Goal: Information Seeking & Learning: Find specific fact

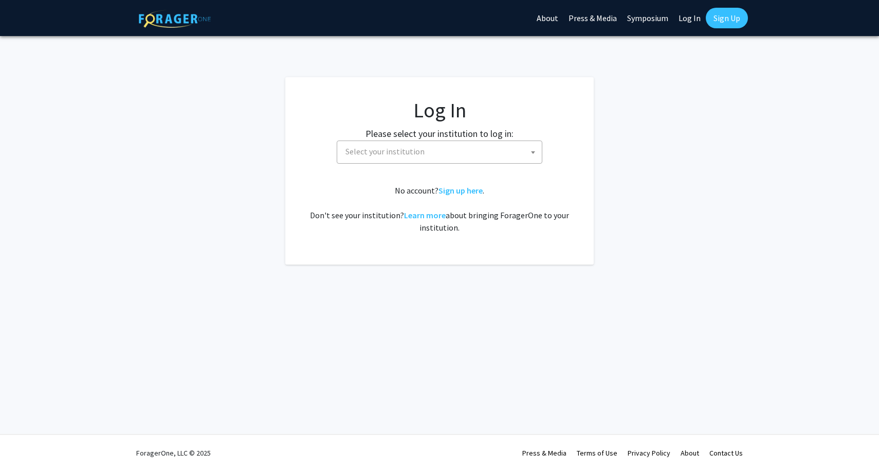
select select
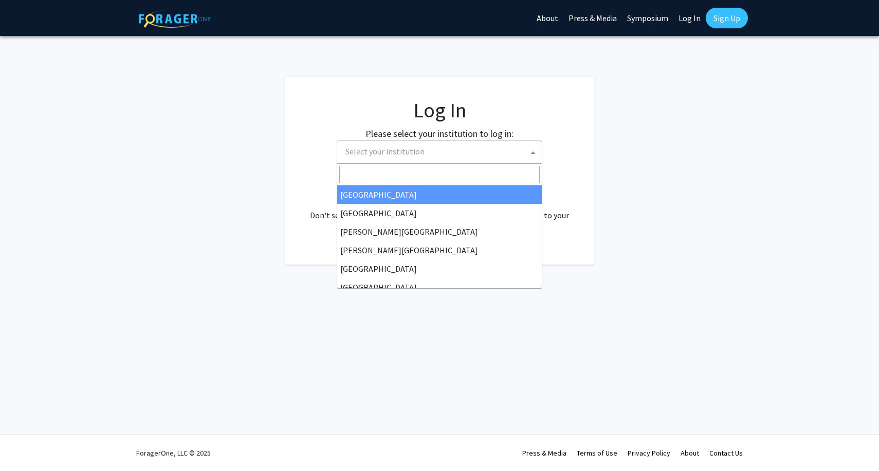
click at [432, 149] on span "Select your institution" at bounding box center [441, 151] width 201 height 21
type input "U"
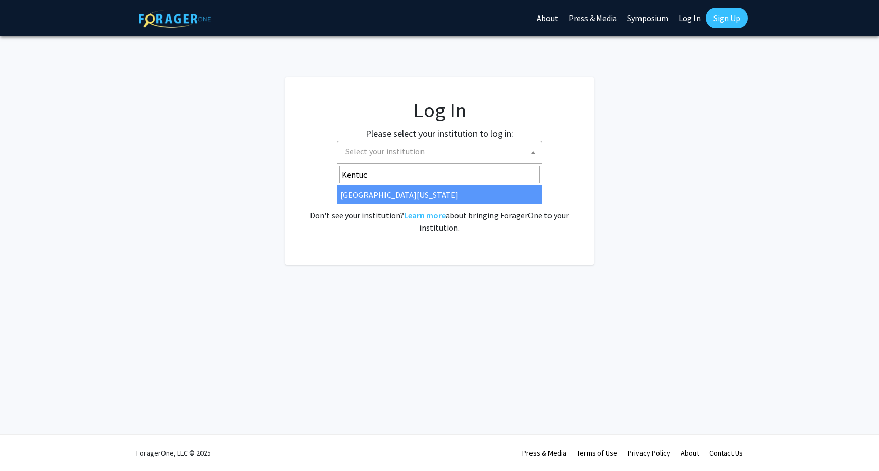
type input "Kentuck"
select select "13"
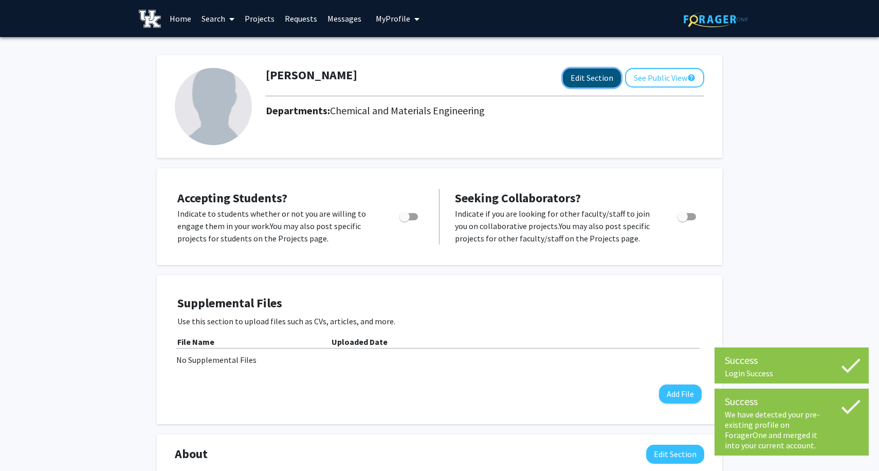
click at [587, 78] on button "Edit Section" at bounding box center [592, 77] width 58 height 19
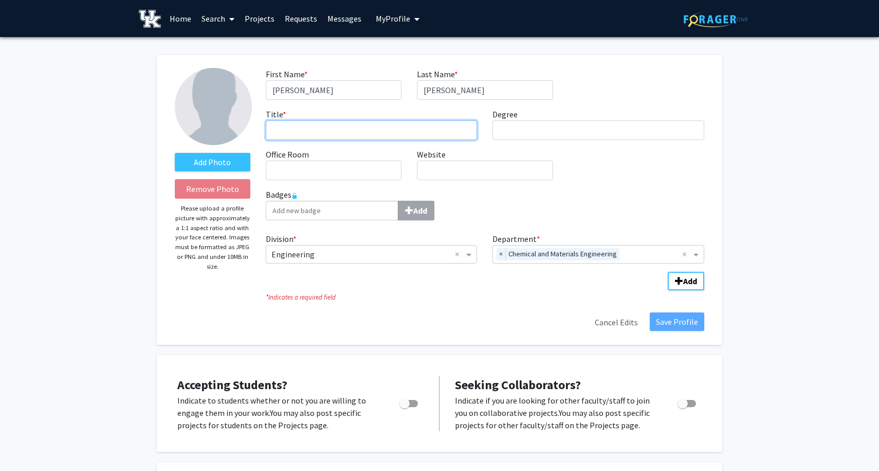
click at [302, 125] on input "Title * required" at bounding box center [372, 130] width 212 height 20
type input "A"
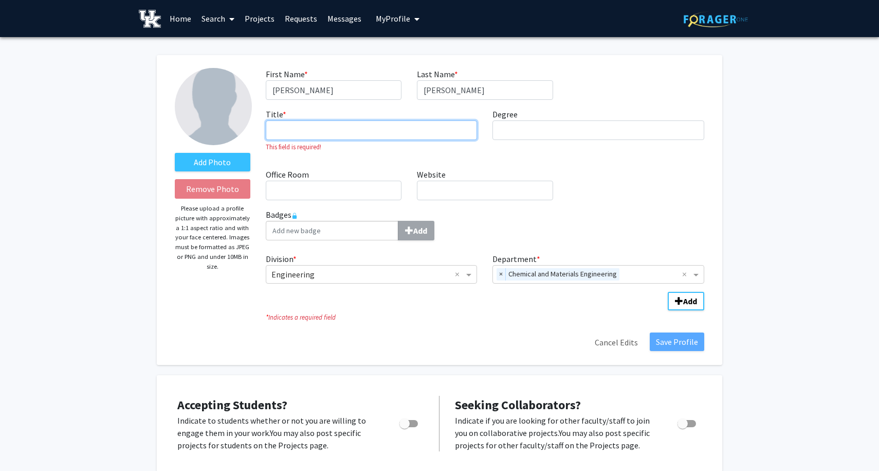
type input "A"
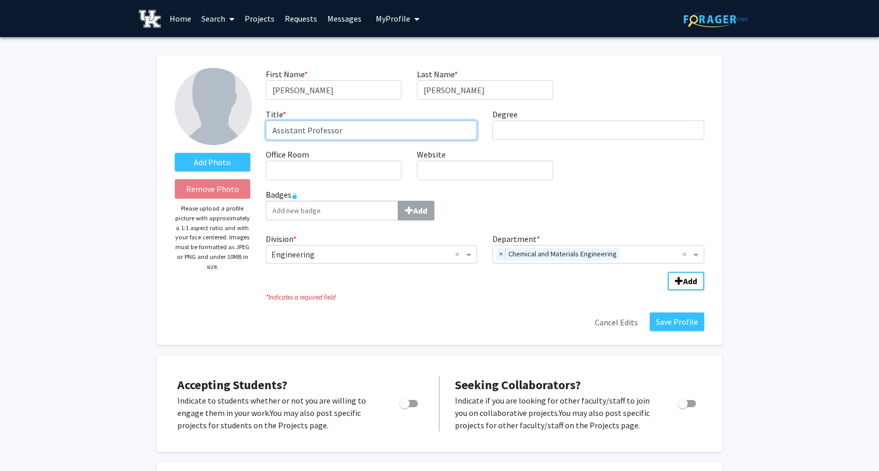
type input "Assistant Professor"
type input "D"
click at [297, 192] on icon at bounding box center [295, 195] width 6 height 6
click at [234, 161] on label "Add Photo" at bounding box center [213, 162] width 76 height 19
click at [0, 0] on input "Add Photo" at bounding box center [0, 0] width 0 height 0
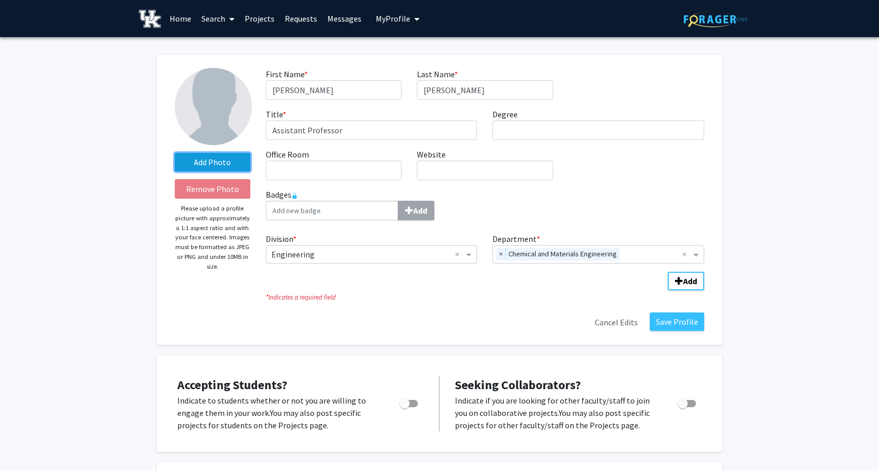
click at [210, 158] on label "Add Photo" at bounding box center [213, 162] width 76 height 19
click at [0, 0] on input "Add Photo" at bounding box center [0, 0] width 0 height 0
click at [216, 163] on label "Add Photo" at bounding box center [213, 162] width 76 height 19
click at [0, 0] on input "Add Photo" at bounding box center [0, 0] width 0 height 0
click at [227, 168] on label "Add Photo" at bounding box center [213, 162] width 76 height 19
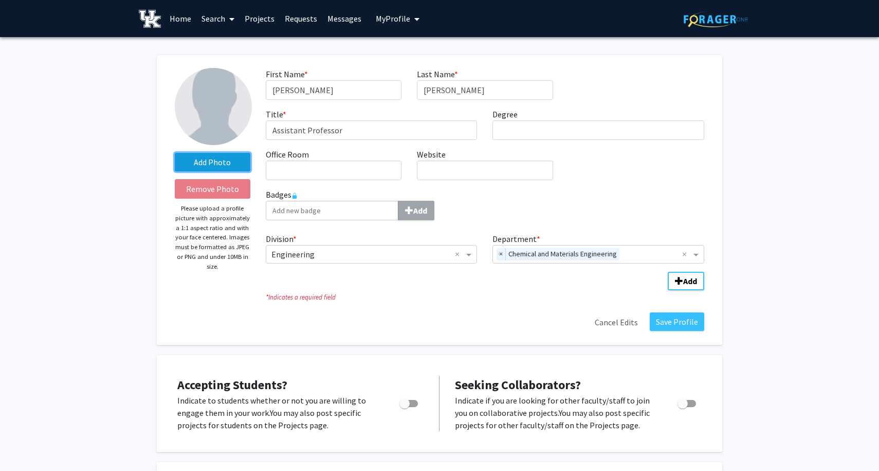
click at [0, 0] on input "Add Photo" at bounding box center [0, 0] width 0 height 0
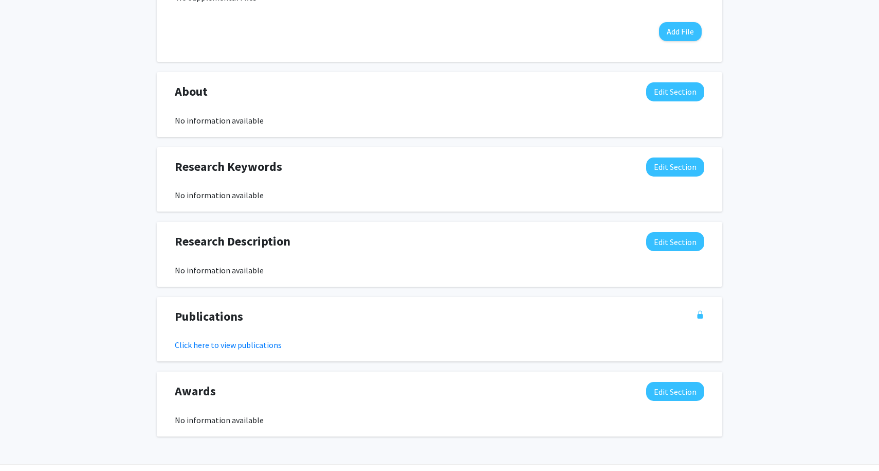
scroll to position [579, 0]
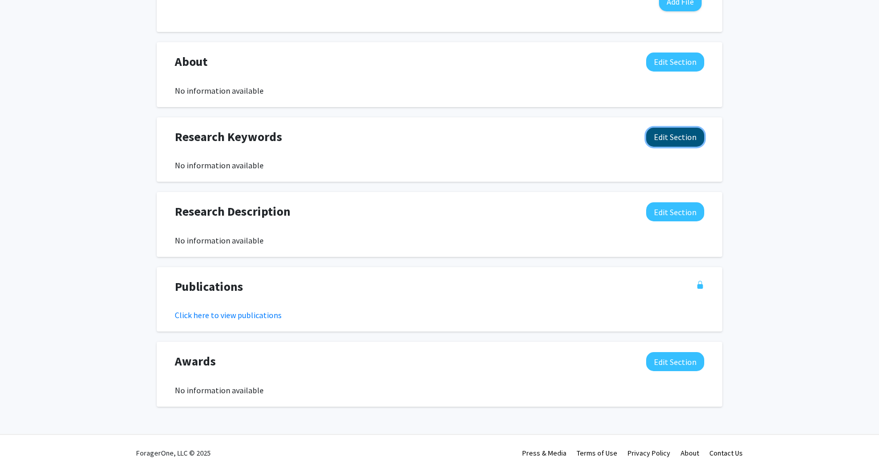
click at [663, 137] on button "Edit Section" at bounding box center [675, 137] width 58 height 19
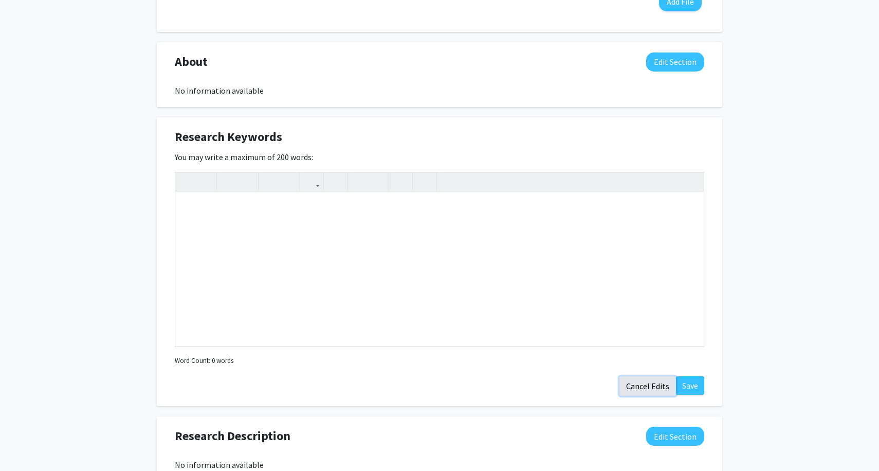
click at [653, 391] on button "Cancel Edits" at bounding box center [648, 386] width 57 height 20
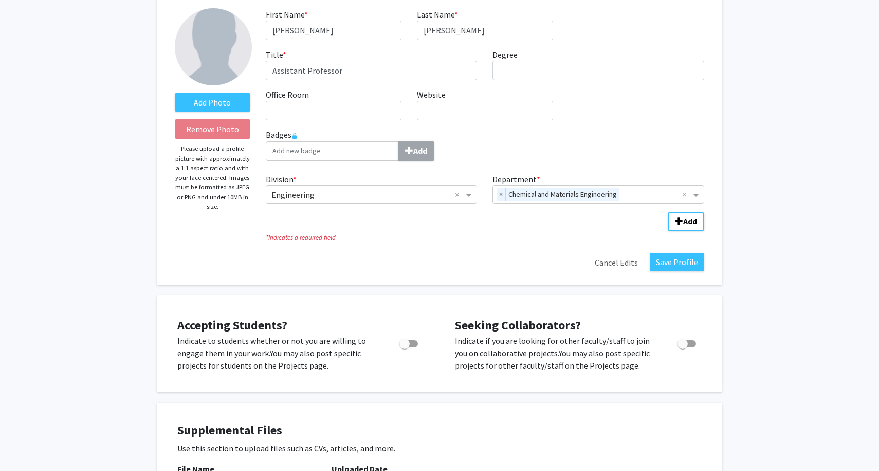
scroll to position [0, 0]
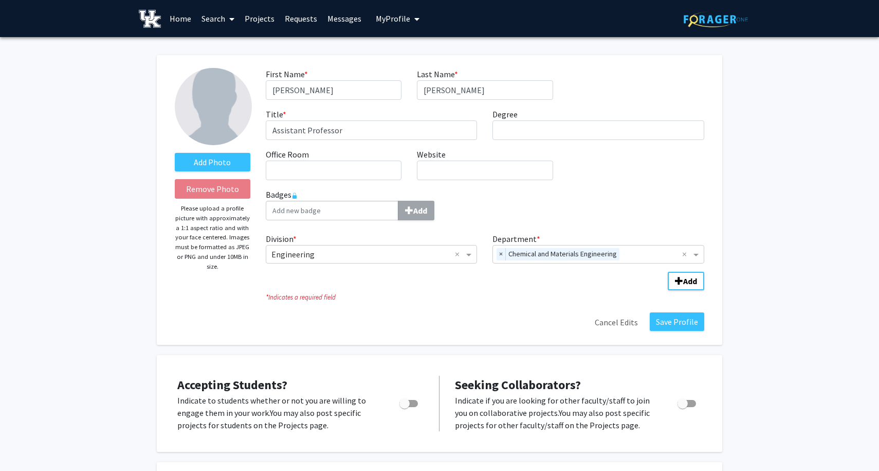
click at [294, 193] on icon at bounding box center [295, 195] width 6 height 6
click at [684, 323] on button "Save Profile" at bounding box center [677, 321] width 55 height 19
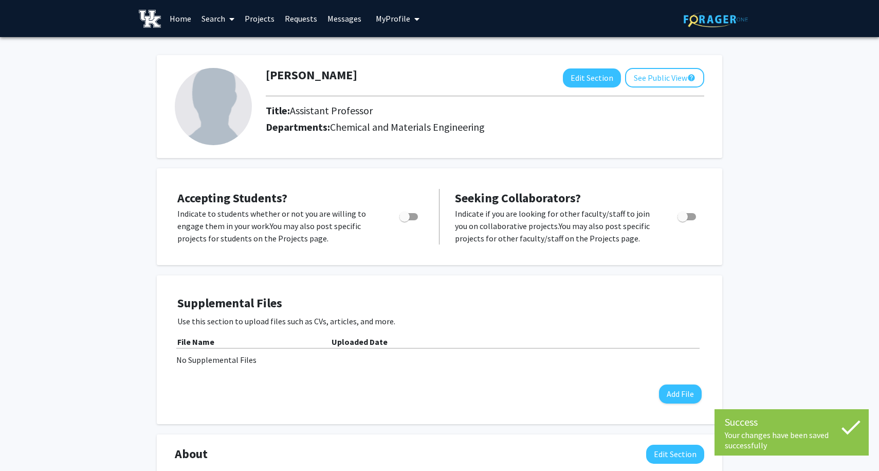
click at [183, 22] on link "Home" at bounding box center [181, 19] width 32 height 36
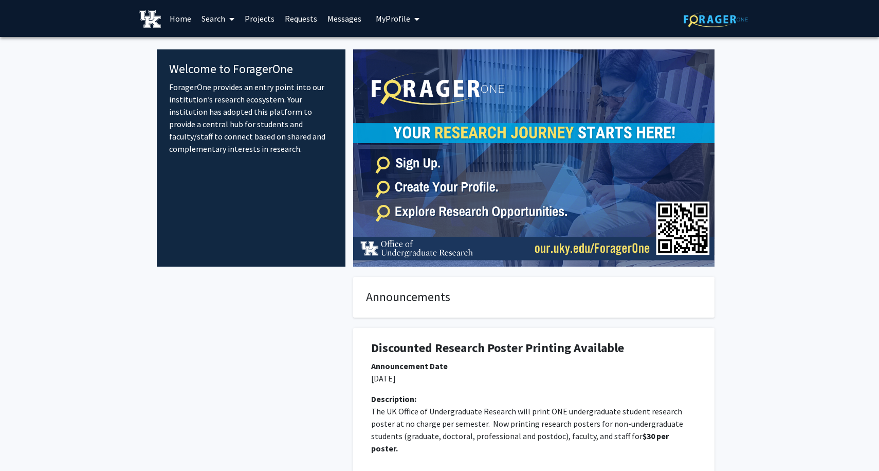
click at [223, 21] on link "Search" at bounding box center [217, 19] width 43 height 36
click at [234, 44] on span "Faculty/Staff" at bounding box center [234, 47] width 76 height 21
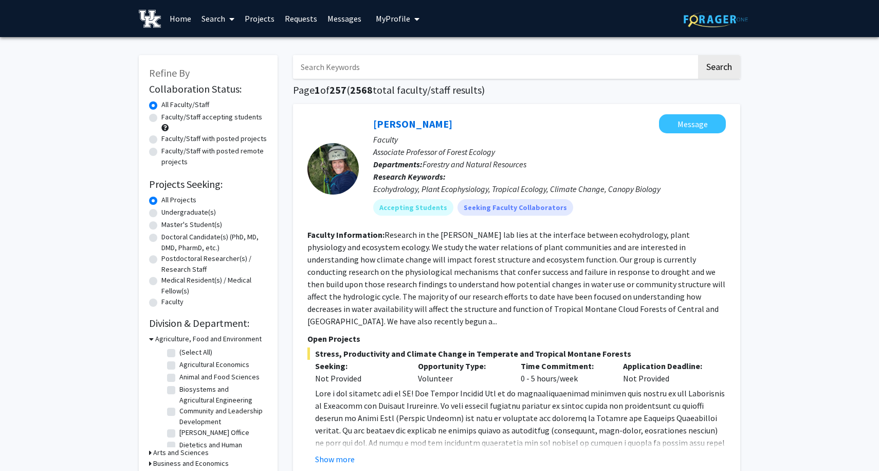
click at [317, 64] on input "Search Keywords" at bounding box center [495, 67] width 404 height 24
click at [698, 55] on button "Search" at bounding box center [719, 67] width 42 height 24
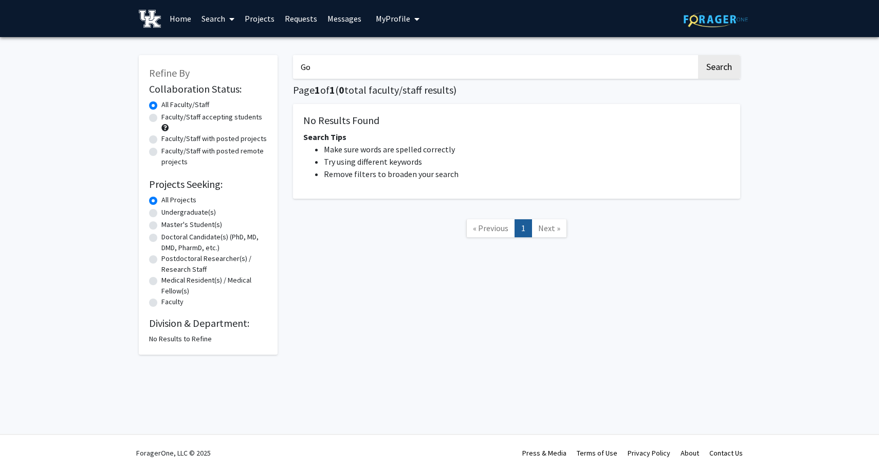
type input "G"
type input "Chw"
click at [698, 55] on button "Search" at bounding box center [719, 67] width 42 height 24
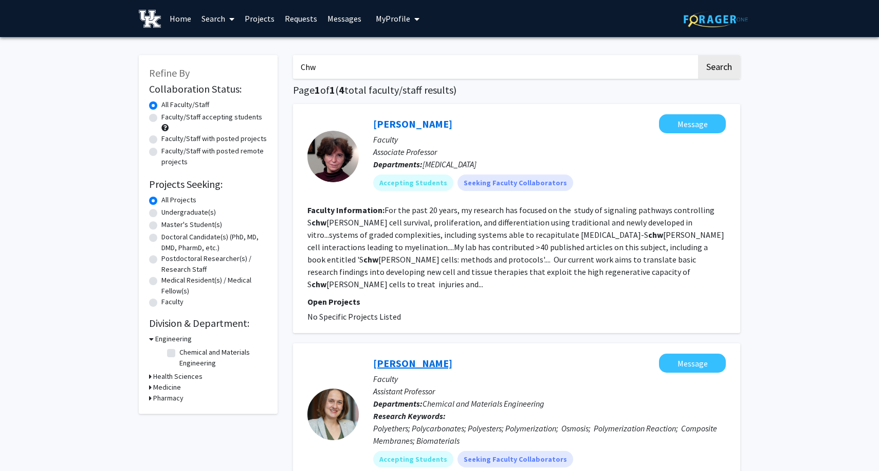
click at [411, 356] on link "Malgorzata Chwatko" at bounding box center [412, 362] width 79 height 13
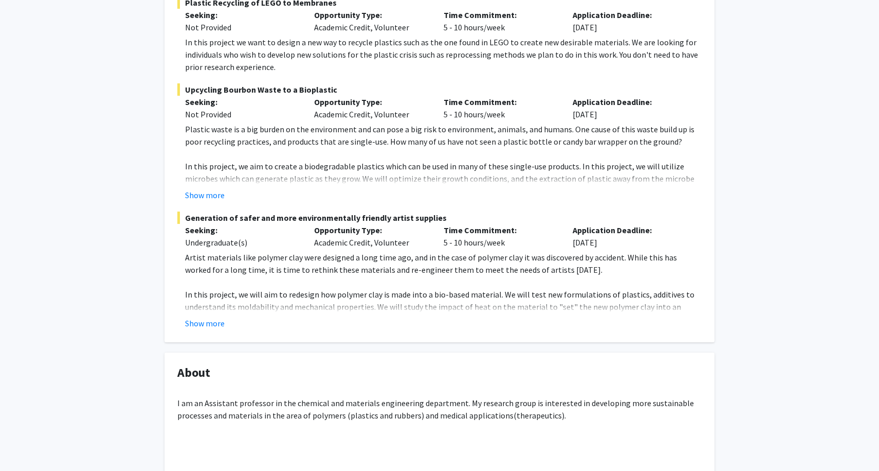
scroll to position [213, 0]
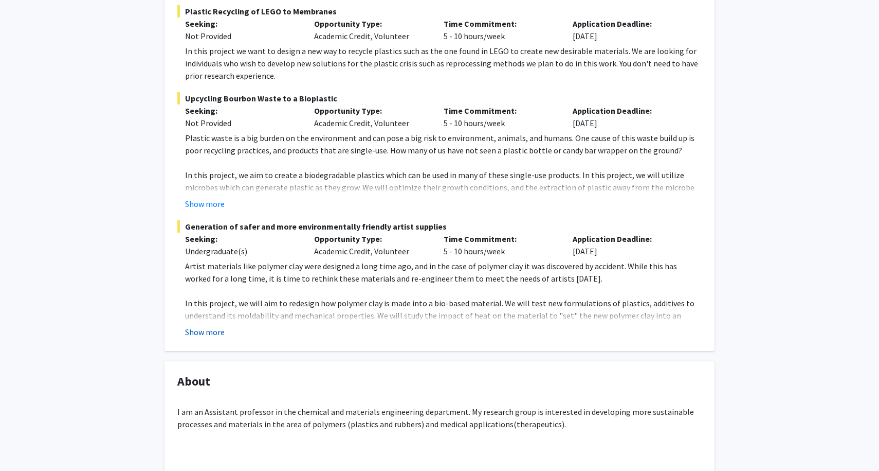
click at [213, 327] on button "Show more" at bounding box center [205, 332] width 40 height 12
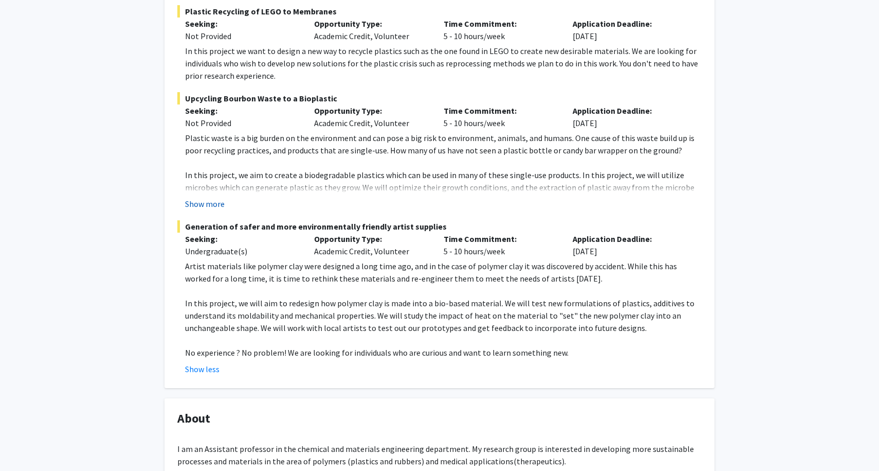
click at [208, 202] on button "Show more" at bounding box center [205, 203] width 40 height 12
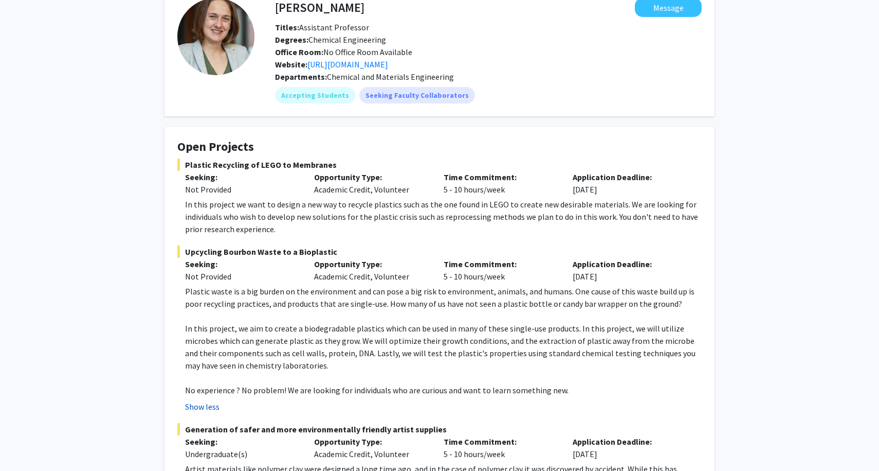
scroll to position [0, 0]
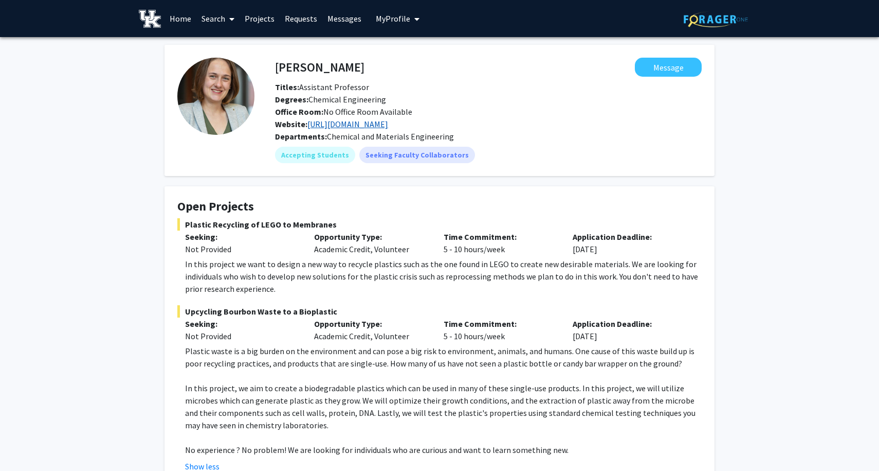
click at [350, 125] on link "https://chwatko.engr.uky.edu/" at bounding box center [348, 124] width 81 height 10
